Goal: Task Accomplishment & Management: Manage account settings

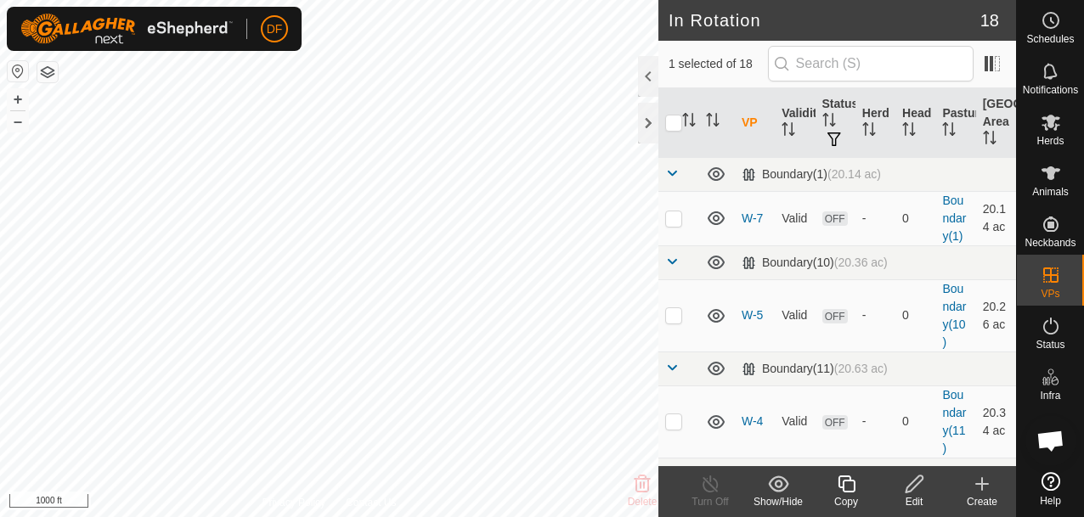
click at [921, 493] on icon at bounding box center [914, 484] width 21 height 20
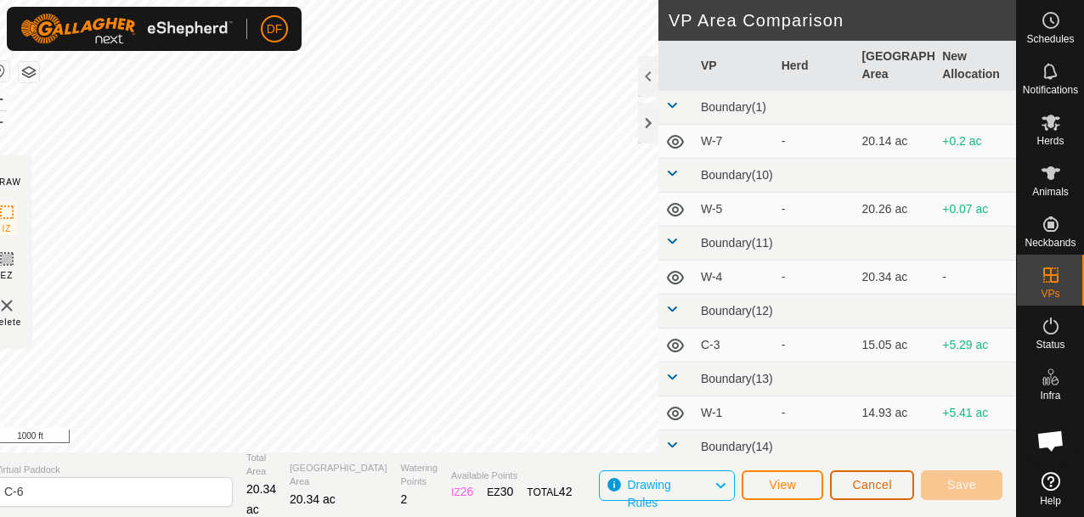
click at [867, 487] on span "Cancel" at bounding box center [872, 485] width 40 height 14
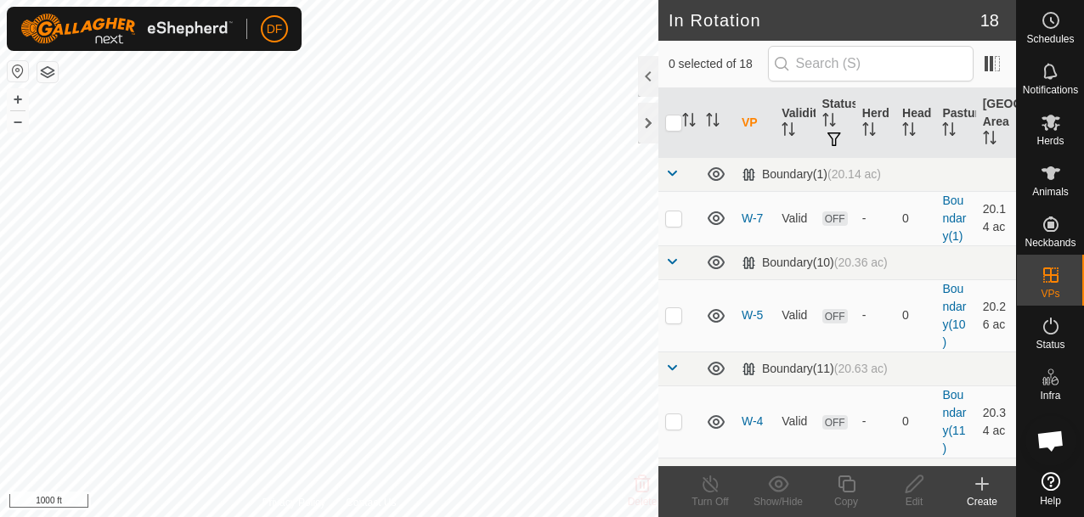
checkbox input "true"
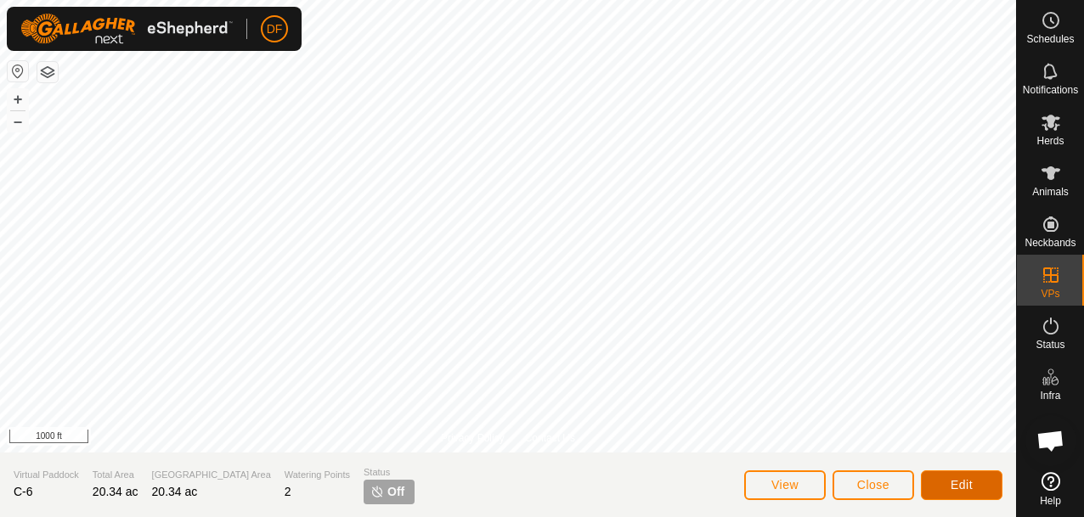
click at [952, 491] on span "Edit" at bounding box center [962, 485] width 22 height 14
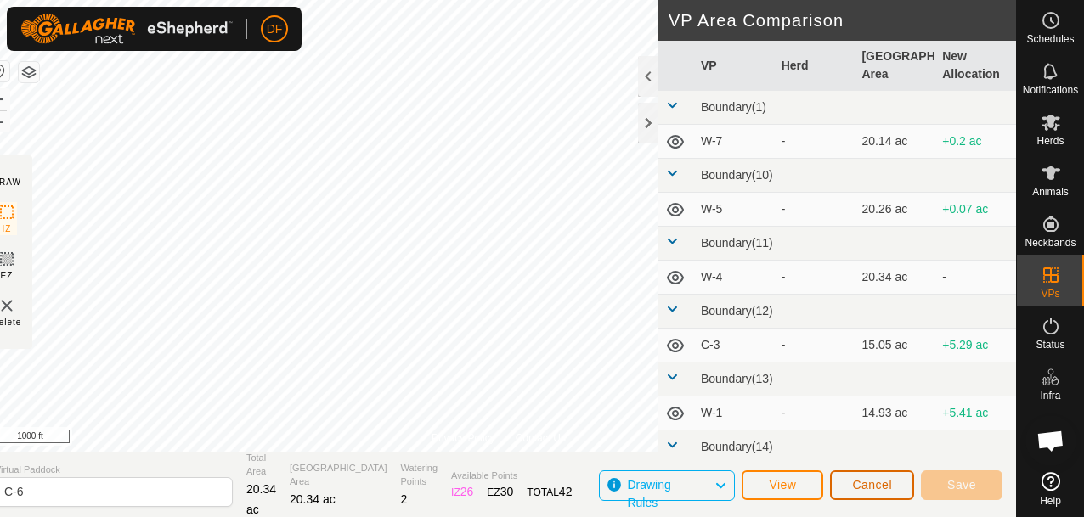
click at [876, 479] on span "Cancel" at bounding box center [872, 485] width 40 height 14
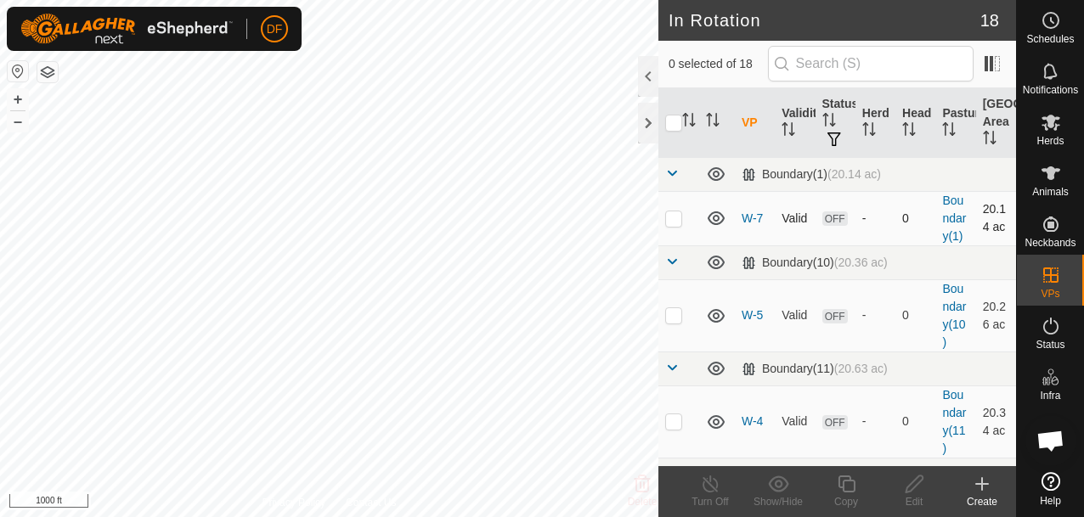
click at [675, 221] on p-checkbox at bounding box center [673, 219] width 17 height 14
checkbox input "true"
click at [914, 481] on icon at bounding box center [914, 484] width 17 height 17
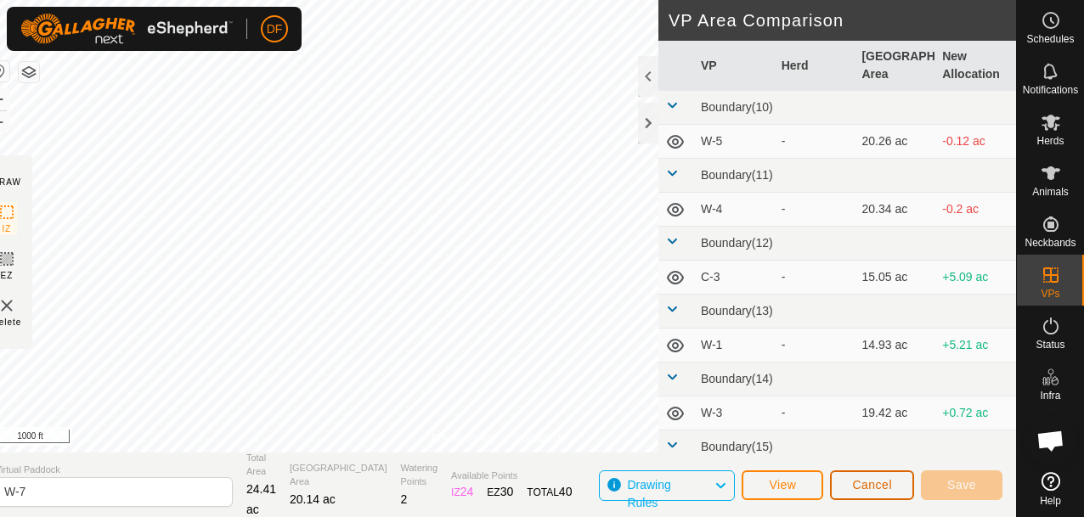
click at [882, 481] on span "Cancel" at bounding box center [872, 485] width 40 height 14
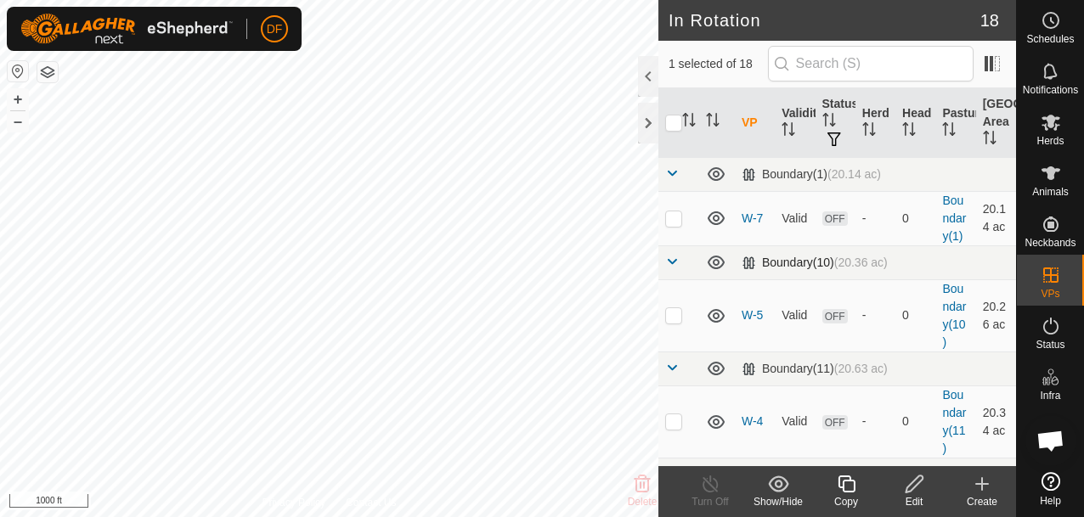
checkbox input "false"
checkbox input "true"
drag, startPoint x: 911, startPoint y: 484, endPoint x: 766, endPoint y: 487, distance: 144.5
click at [766, 487] on footer "Delete Turn Off Show/Hide Copy Edit Create" at bounding box center [837, 491] width 358 height 51
click at [784, 487] on icon at bounding box center [778, 484] width 21 height 20
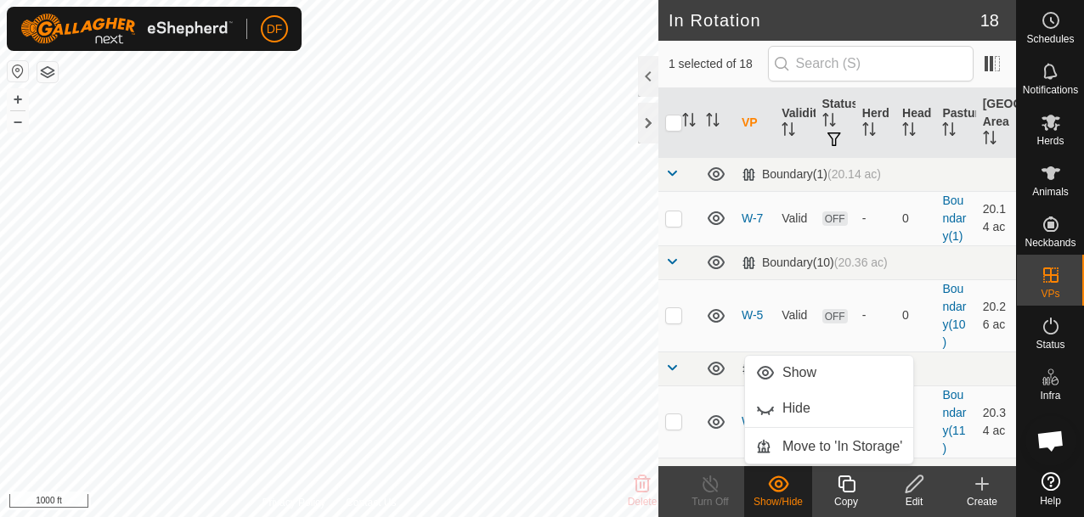
click at [911, 489] on icon at bounding box center [914, 484] width 17 height 17
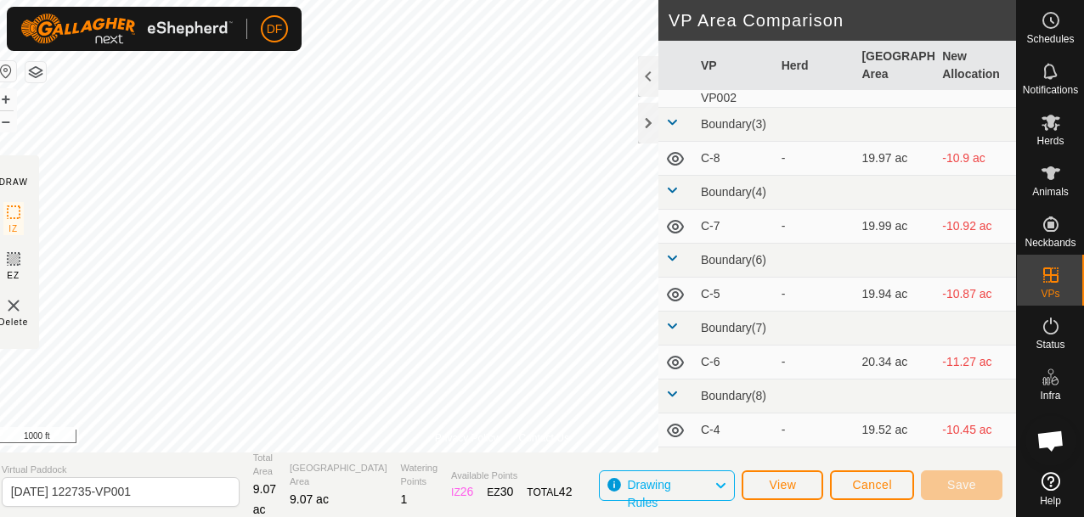
scroll to position [782, 0]
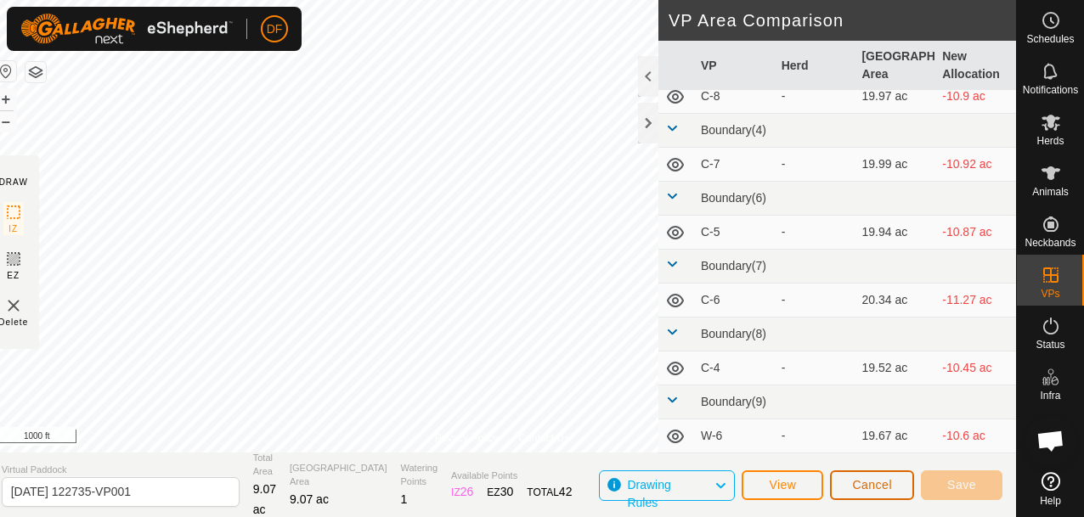
click at [862, 477] on button "Cancel" at bounding box center [872, 486] width 84 height 30
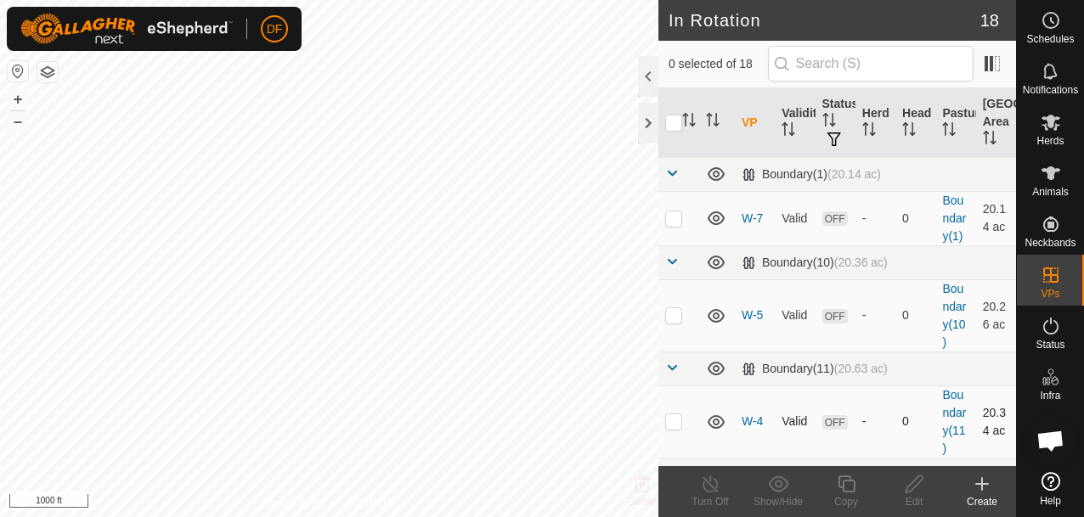
checkbox input "true"
click at [912, 484] on icon at bounding box center [914, 484] width 21 height 20
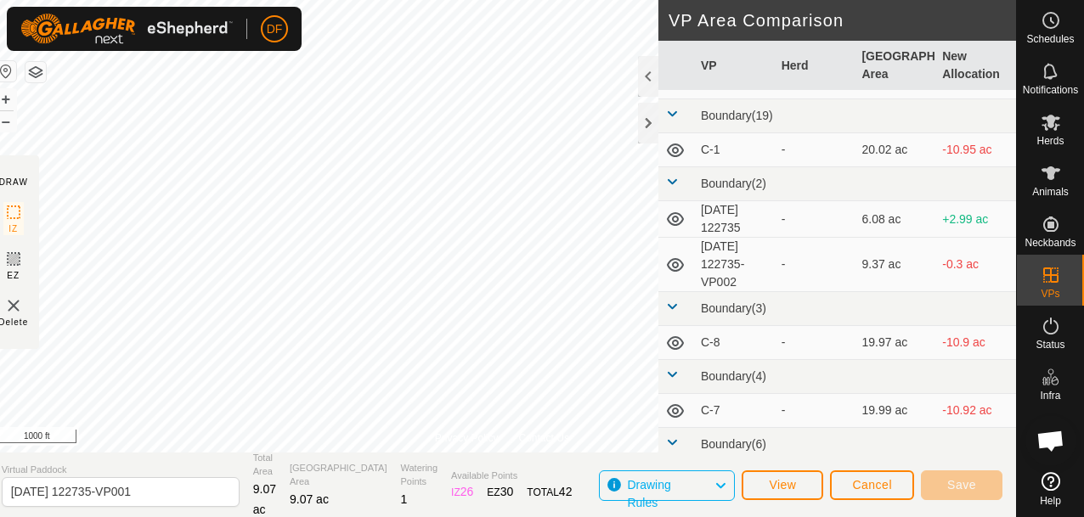
scroll to position [782, 0]
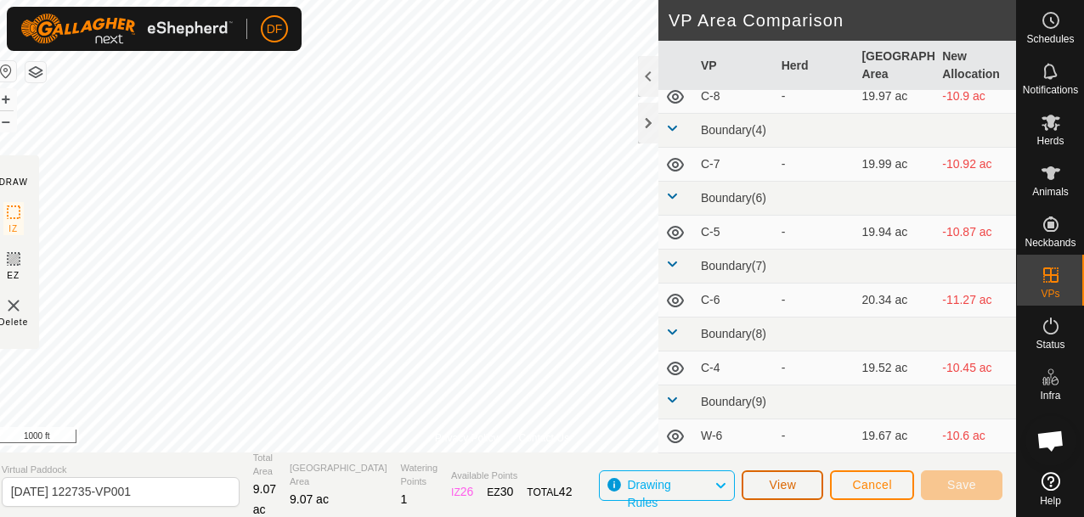
click at [787, 481] on span "View" at bounding box center [782, 485] width 27 height 14
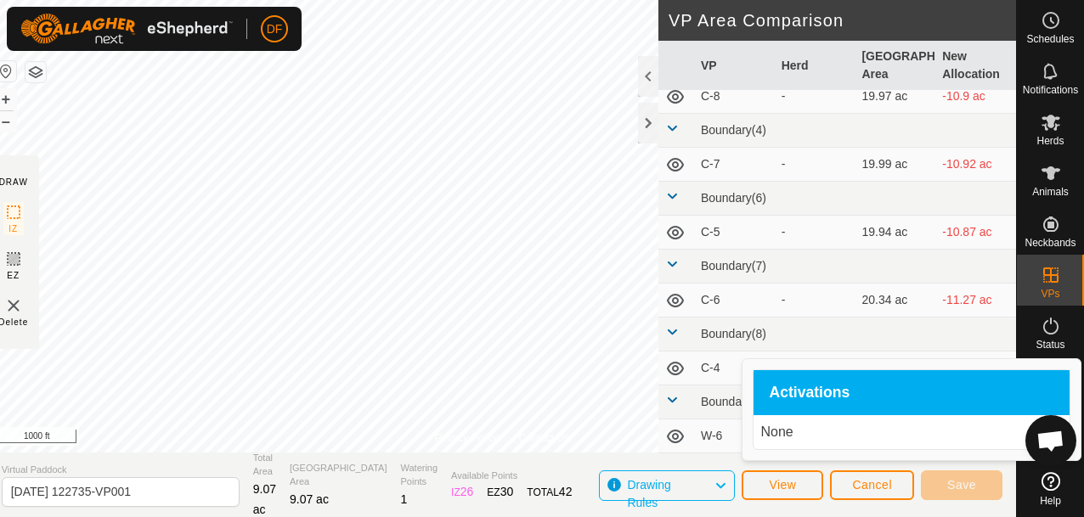
click at [780, 433] on p "None" at bounding box center [911, 432] width 302 height 20
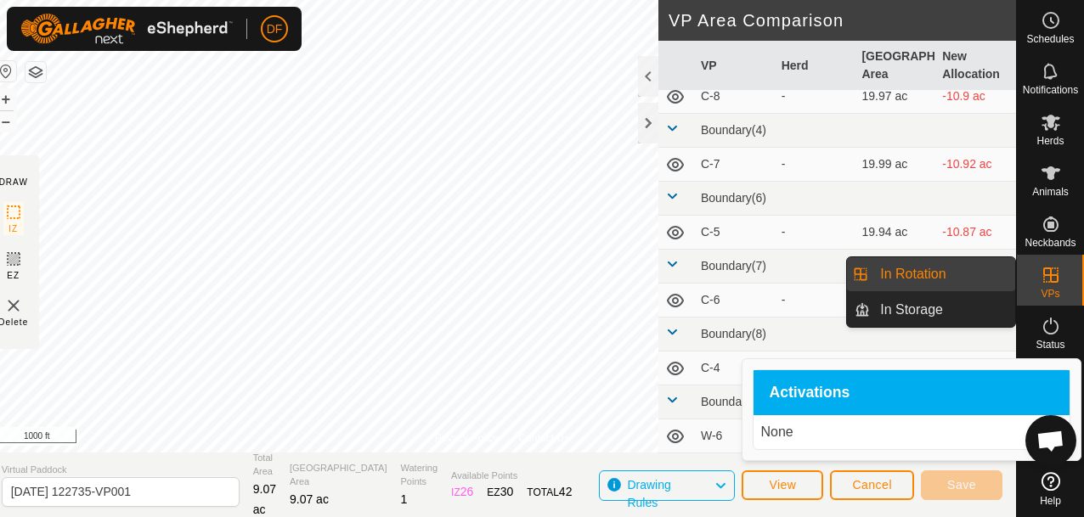
click at [1054, 284] on icon at bounding box center [1051, 275] width 20 height 20
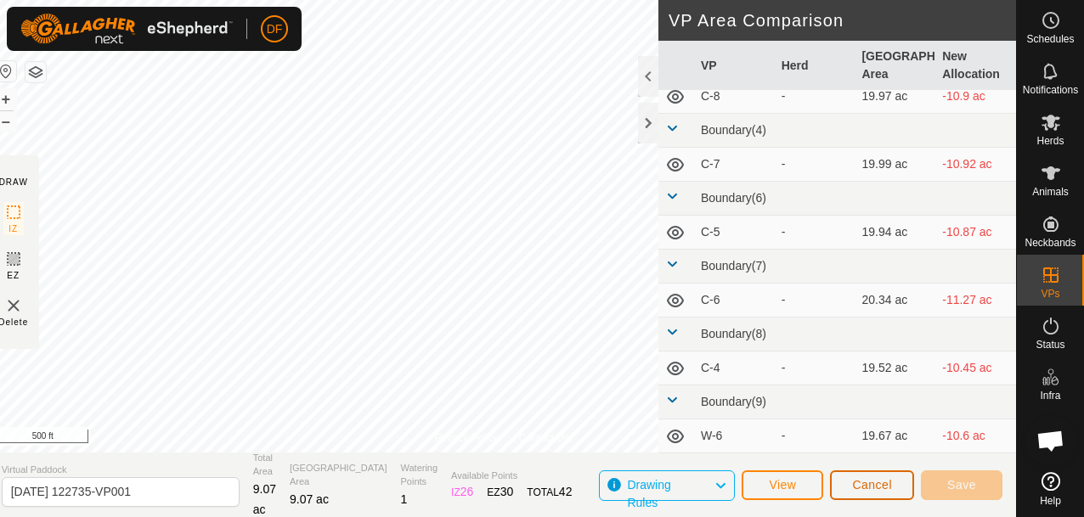
click at [867, 497] on button "Cancel" at bounding box center [872, 486] width 84 height 30
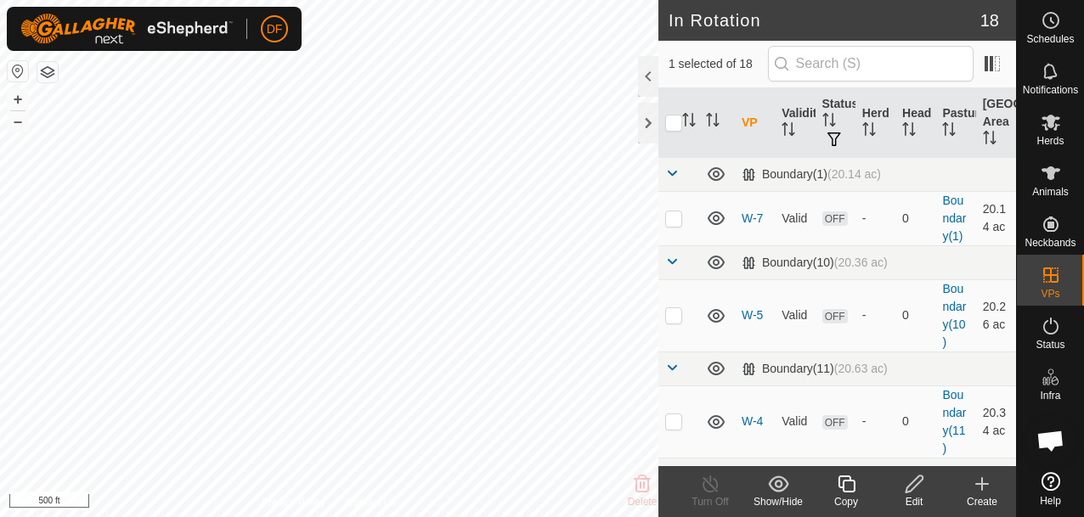
checkbox input "false"
checkbox input "true"
click at [1048, 332] on icon at bounding box center [1051, 326] width 20 height 20
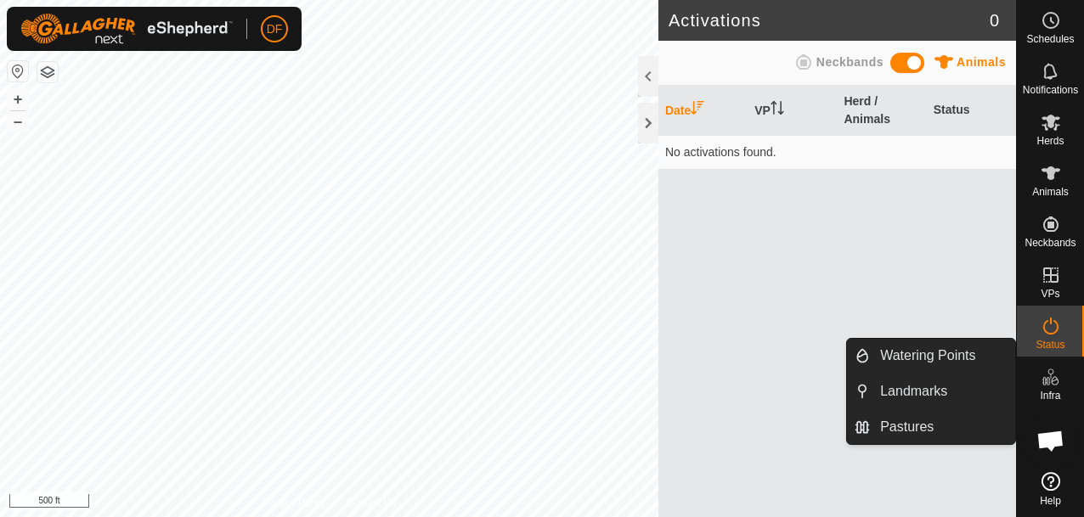
click at [1046, 379] on icon at bounding box center [1051, 377] width 20 height 20
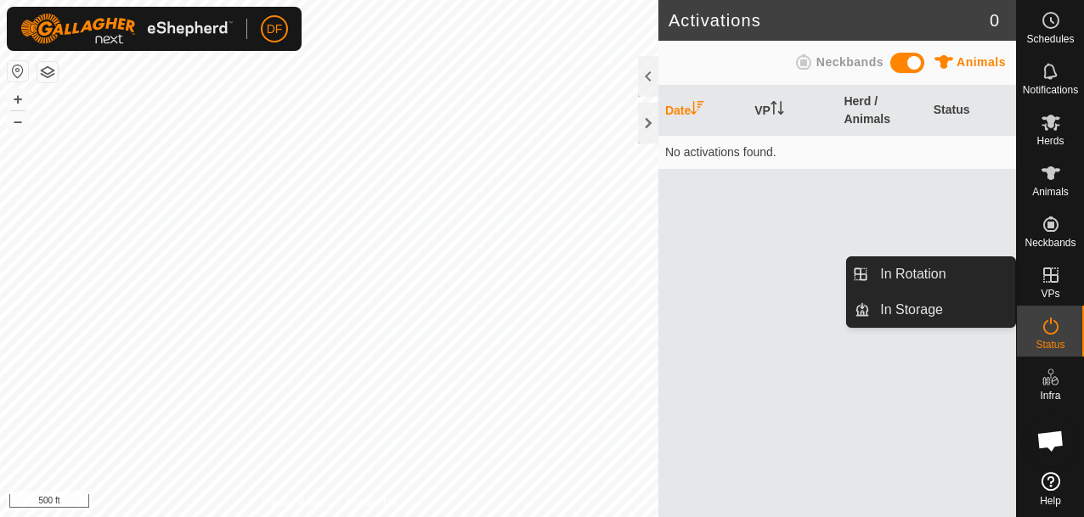
click at [1046, 287] on es-virtualpaddocks-svg-icon at bounding box center [1051, 275] width 31 height 27
click at [944, 269] on link "In Rotation" at bounding box center [942, 274] width 145 height 34
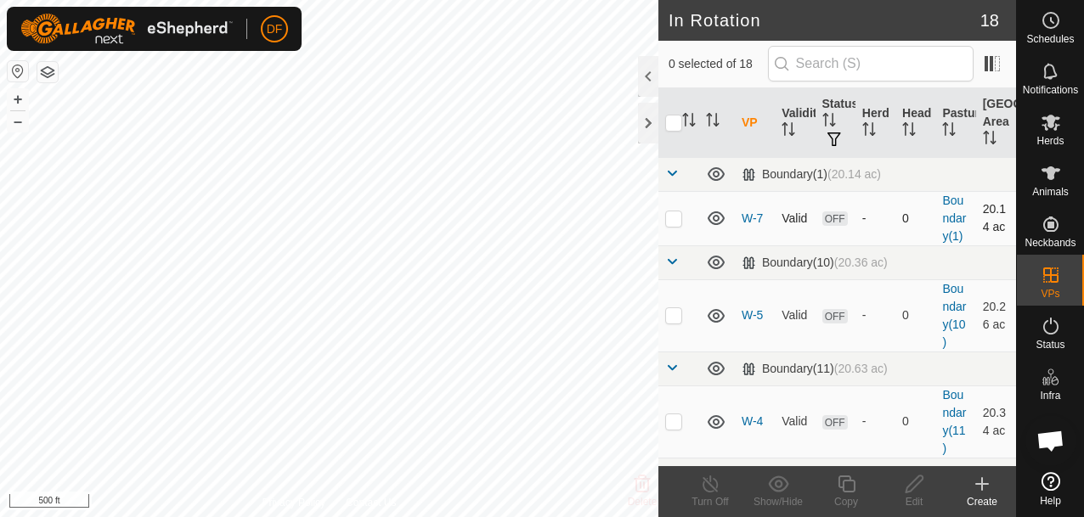
click at [828, 218] on span "OFF" at bounding box center [834, 219] width 25 height 14
checkbox input "true"
click at [982, 485] on icon at bounding box center [982, 484] width 0 height 12
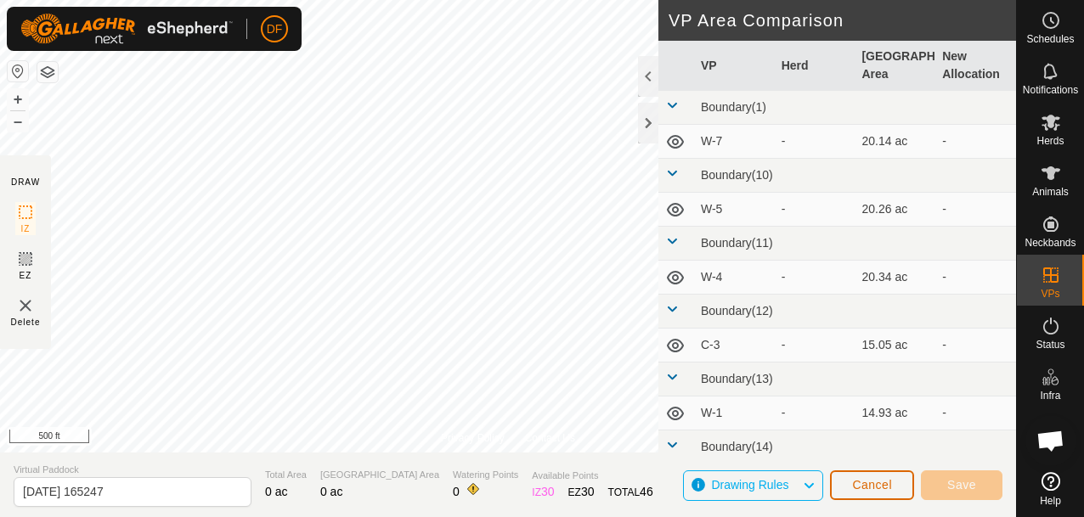
click at [867, 483] on span "Cancel" at bounding box center [872, 485] width 40 height 14
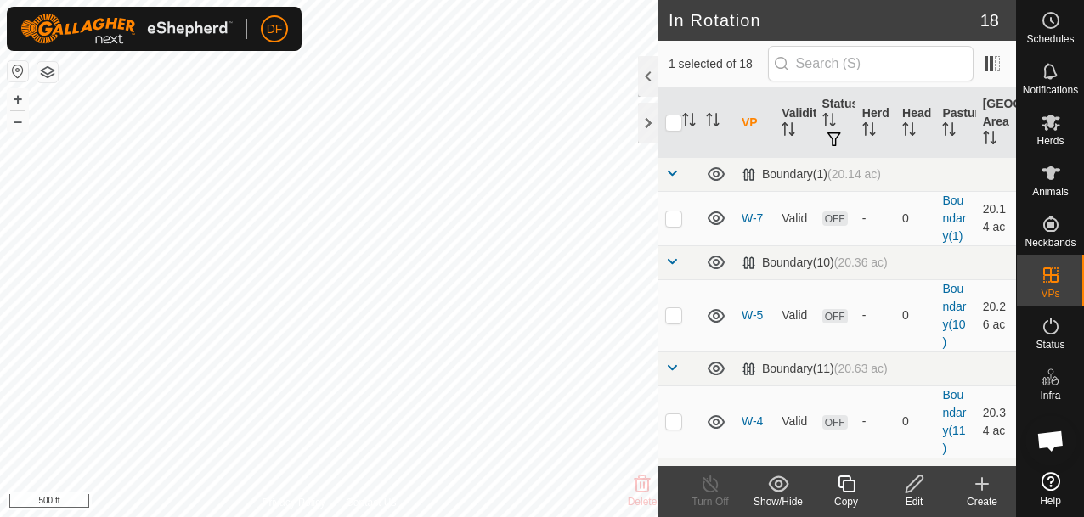
click at [1049, 483] on icon at bounding box center [1051, 481] width 19 height 19
